Goal: Check status: Check status

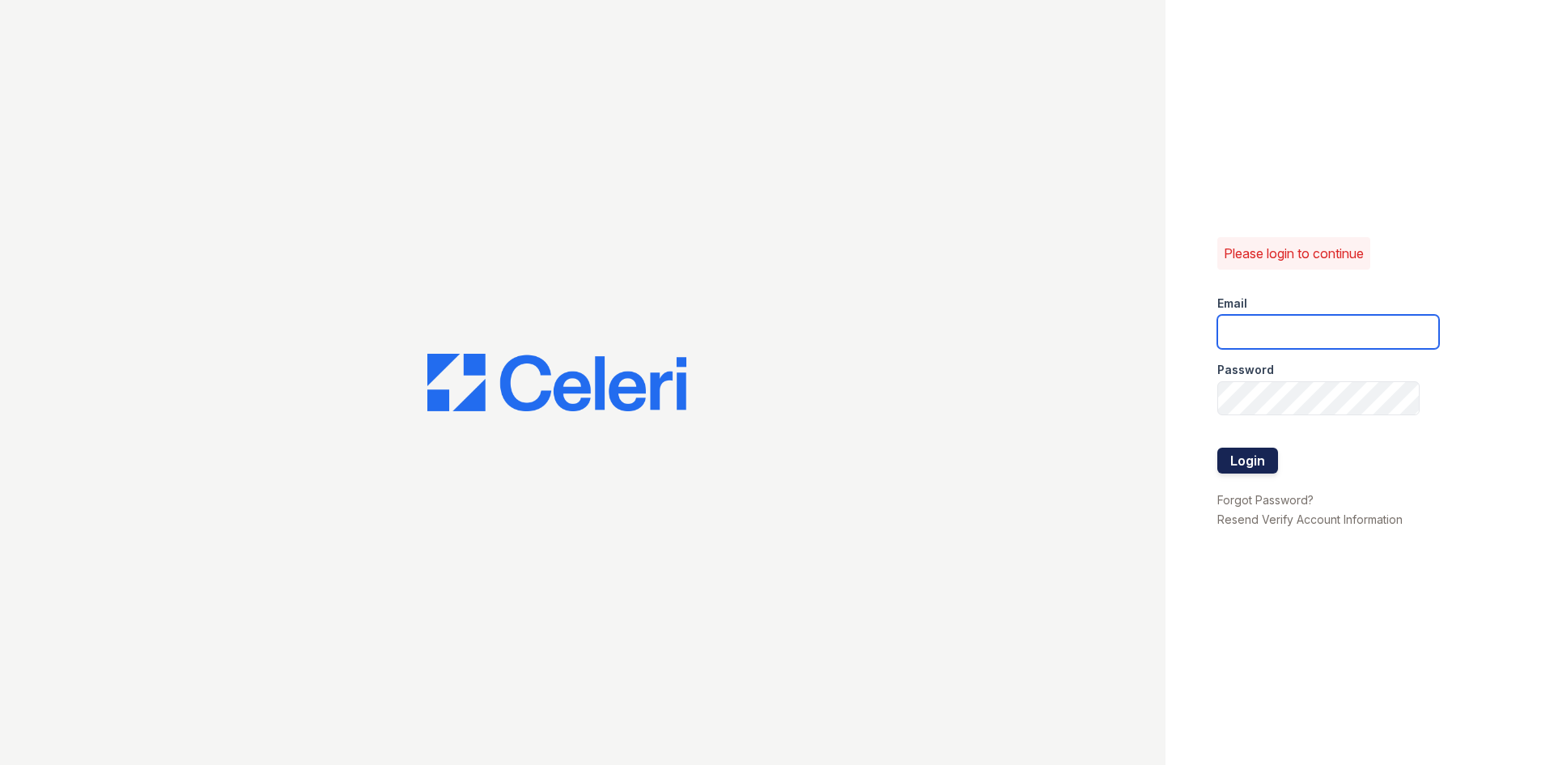
type input "[EMAIL_ADDRESS][DOMAIN_NAME]"
click at [1237, 455] on button "Login" at bounding box center [1247, 461] width 61 height 26
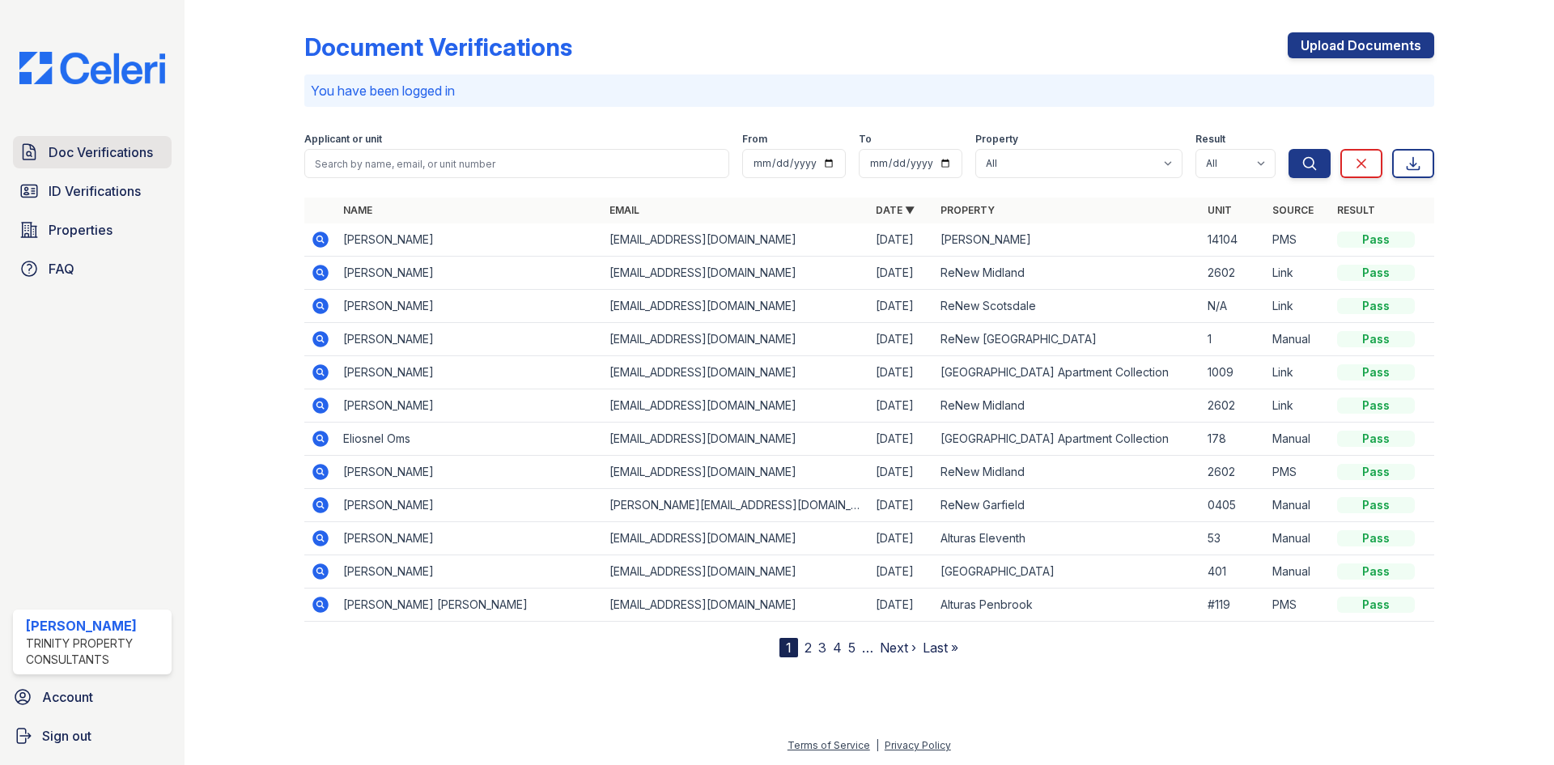
click at [85, 155] on span "Doc Verifications" at bounding box center [101, 151] width 104 height 19
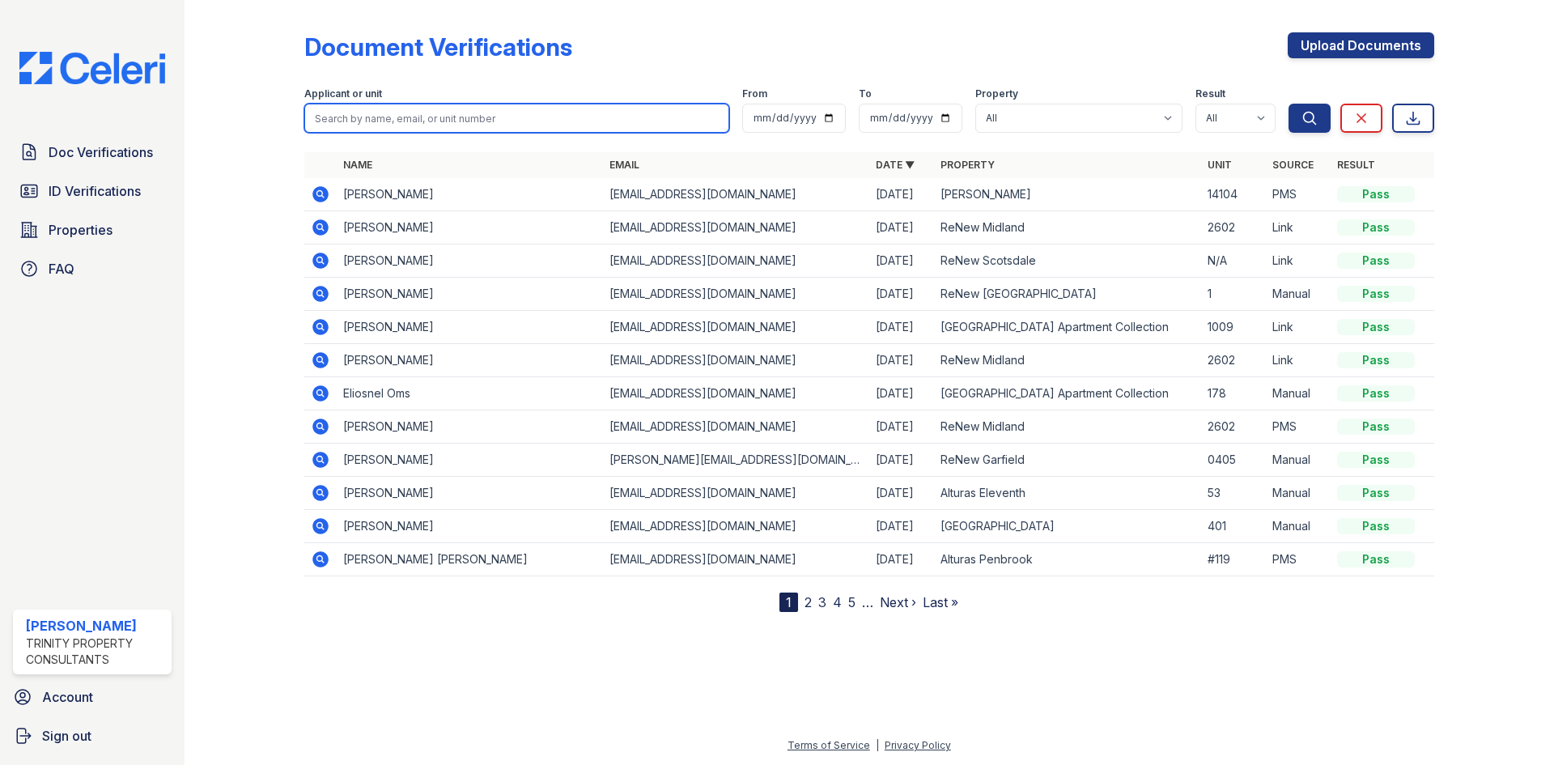
click at [502, 119] on input "search" at bounding box center [516, 118] width 425 height 29
type input "Chelsie Goodley"
click at [1289, 104] on button "Search" at bounding box center [1310, 118] width 42 height 29
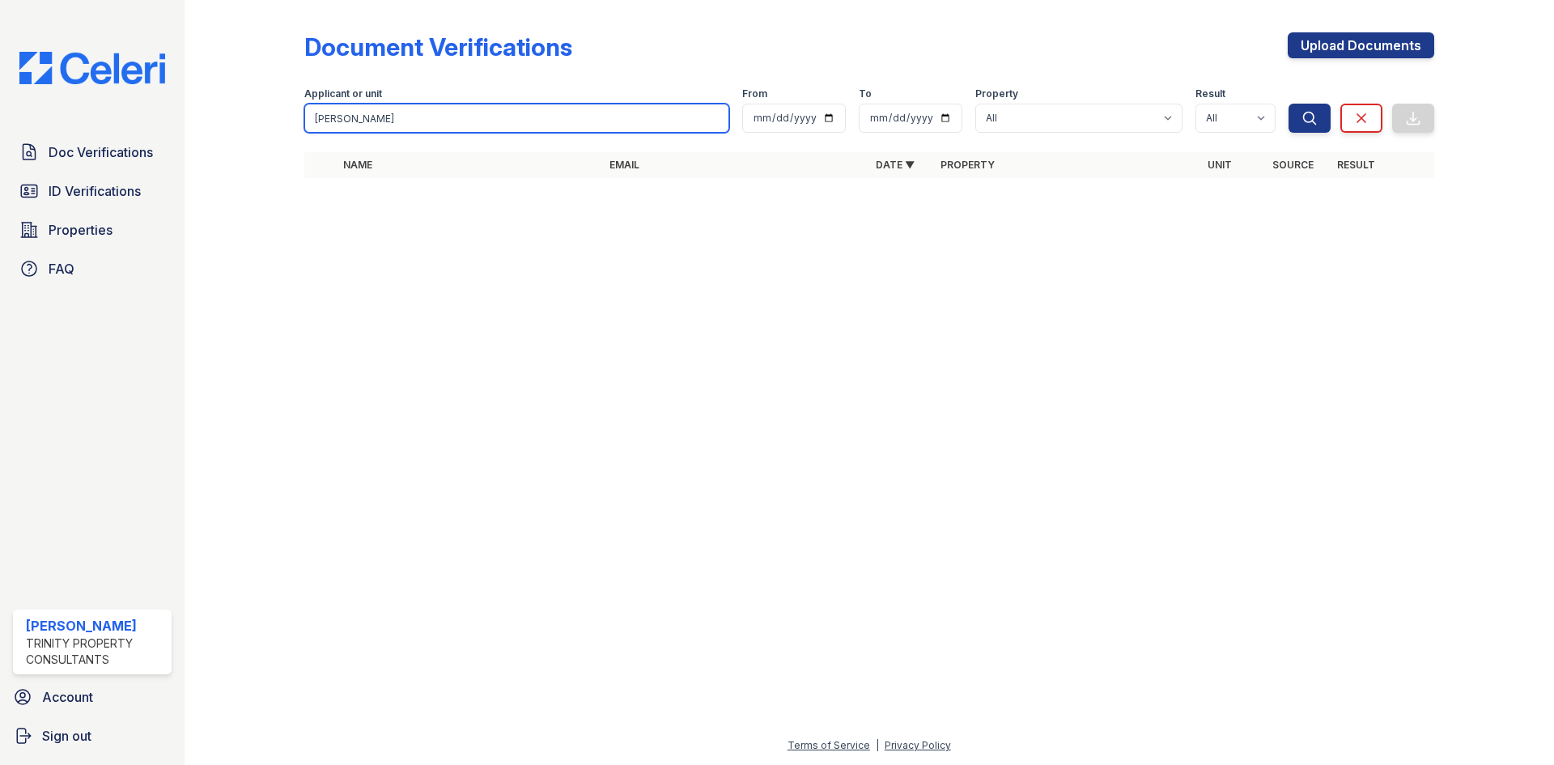
click at [482, 117] on input "Chelsie Goodley" at bounding box center [516, 118] width 425 height 29
type input "Chelsie"
click at [1289, 104] on button "Search" at bounding box center [1310, 118] width 42 height 29
